Goal: Transaction & Acquisition: Purchase product/service

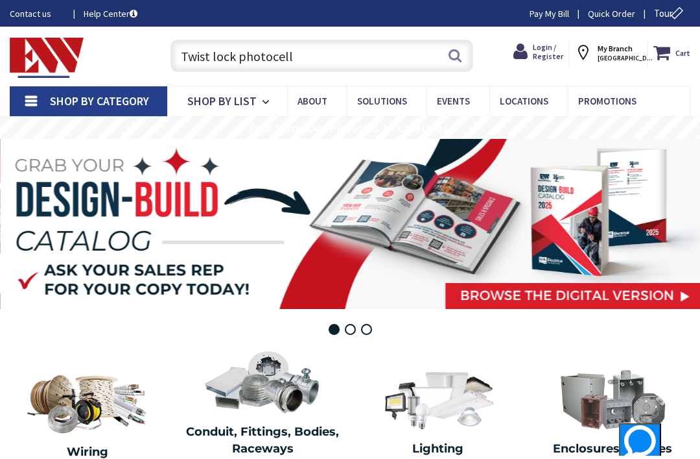
type input "Twist lock photocell"
click at [449, 52] on button "Search" at bounding box center [455, 55] width 17 height 29
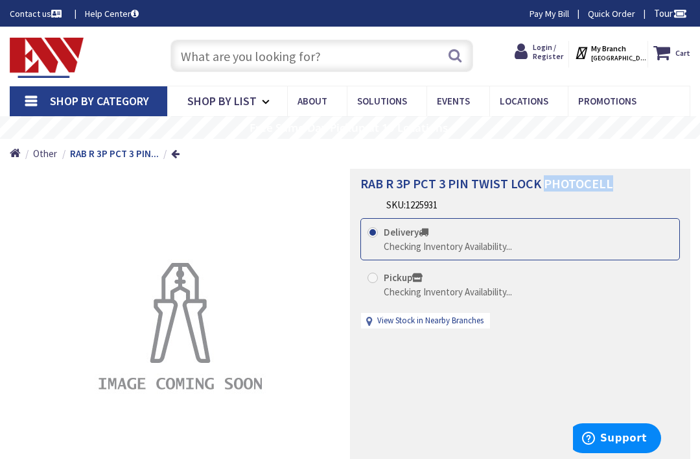
click at [505, 213] on div "RAB R 3P PCT 3 PIN TWIST LOCK PHOTOCELL SKU: 1225931 This product is Discontinu…" at bounding box center [520, 349] width 340 height 361
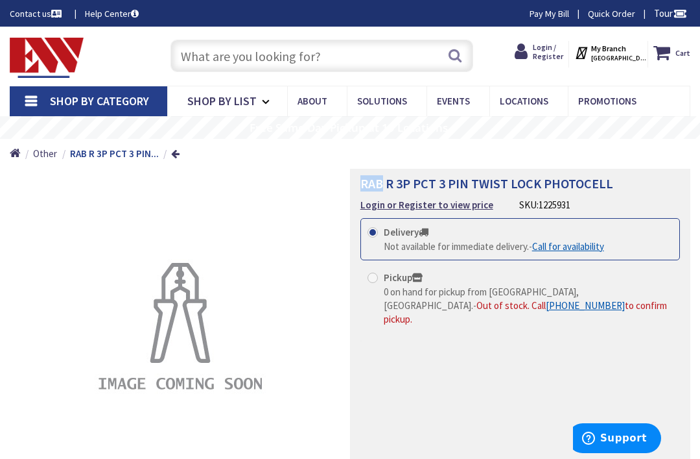
copy div "RAB R 3P PCT 3 PIN TWIST LOCK PHOTOCELL"
